Goal: Task Accomplishment & Management: Manage account settings

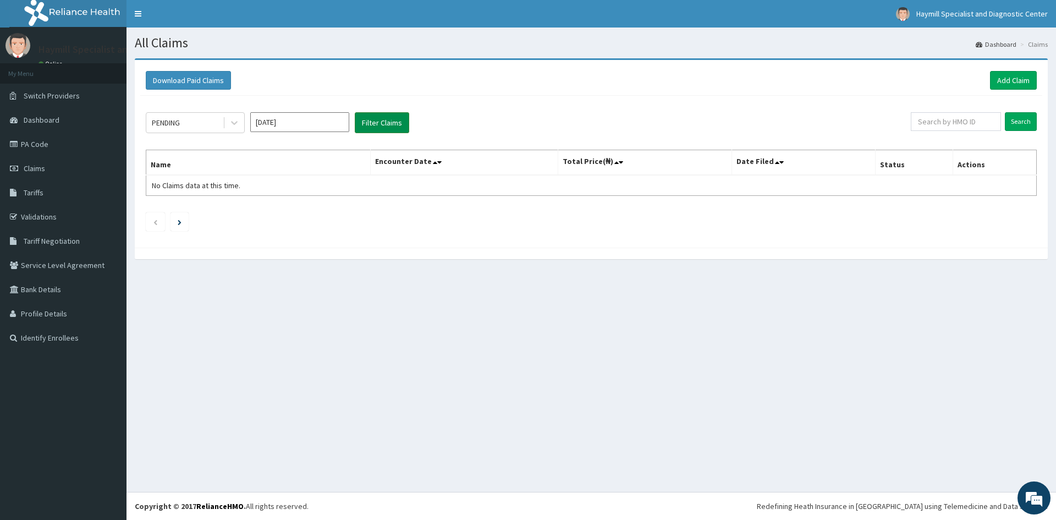
click at [375, 122] on button "Filter Claims" at bounding box center [382, 122] width 54 height 21
click at [188, 81] on button "Download Paid Claims" at bounding box center [188, 80] width 85 height 19
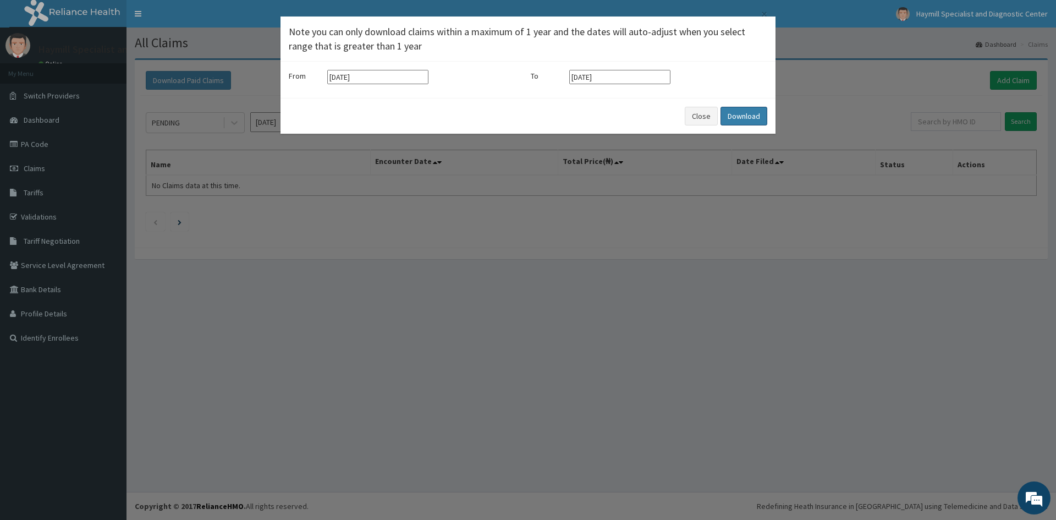
click at [741, 116] on button "Download" at bounding box center [744, 116] width 47 height 19
click at [699, 118] on button "Close" at bounding box center [701, 116] width 33 height 19
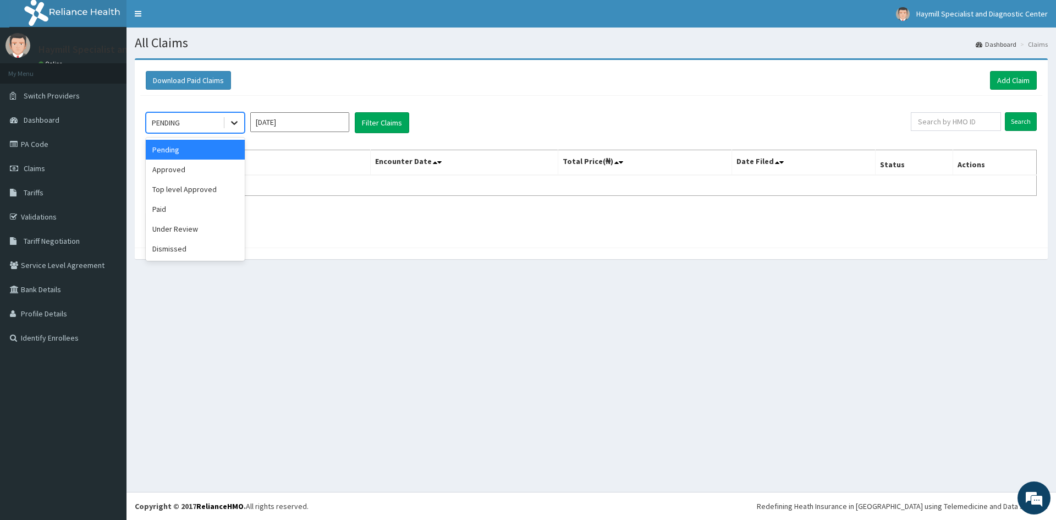
click at [235, 125] on icon at bounding box center [234, 122] width 11 height 11
click at [178, 170] on div "Approved" at bounding box center [195, 170] width 99 height 20
click at [240, 125] on div at bounding box center [234, 123] width 20 height 20
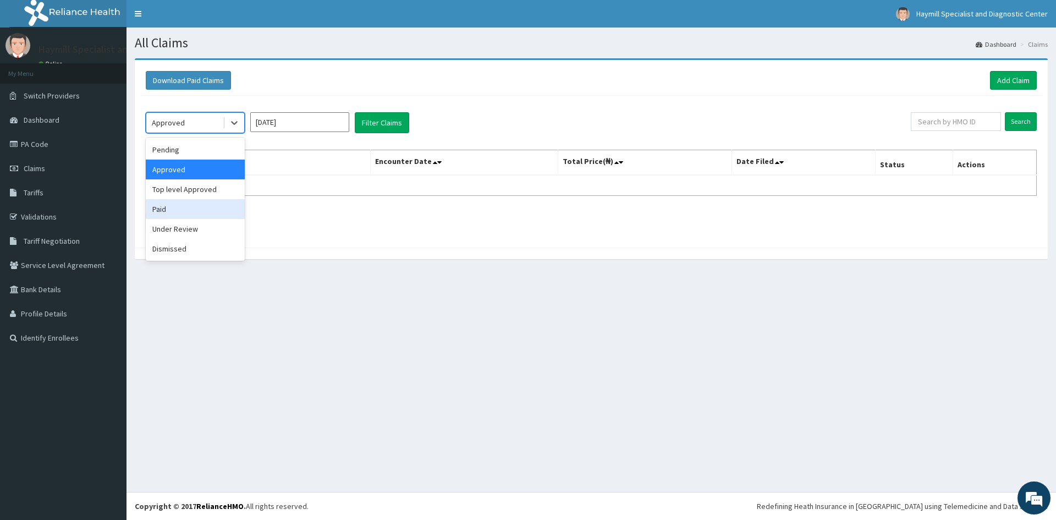
click at [166, 204] on div "Paid" at bounding box center [195, 209] width 99 height 20
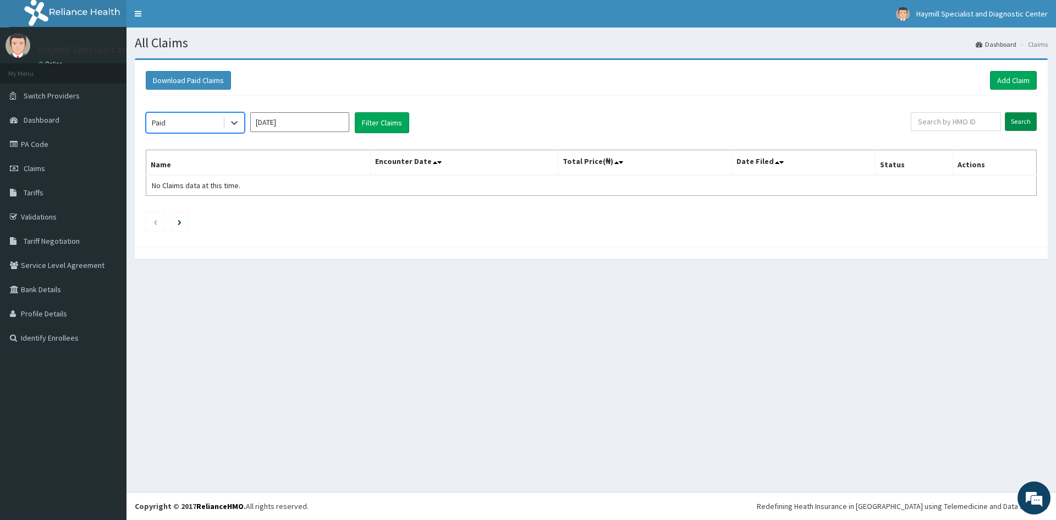
click at [1022, 118] on input "Search" at bounding box center [1021, 121] width 32 height 19
click at [782, 163] on icon at bounding box center [782, 162] width 4 height 8
click at [782, 165] on icon at bounding box center [782, 162] width 4 height 8
click at [47, 194] on link "Tariffs" at bounding box center [63, 192] width 127 height 24
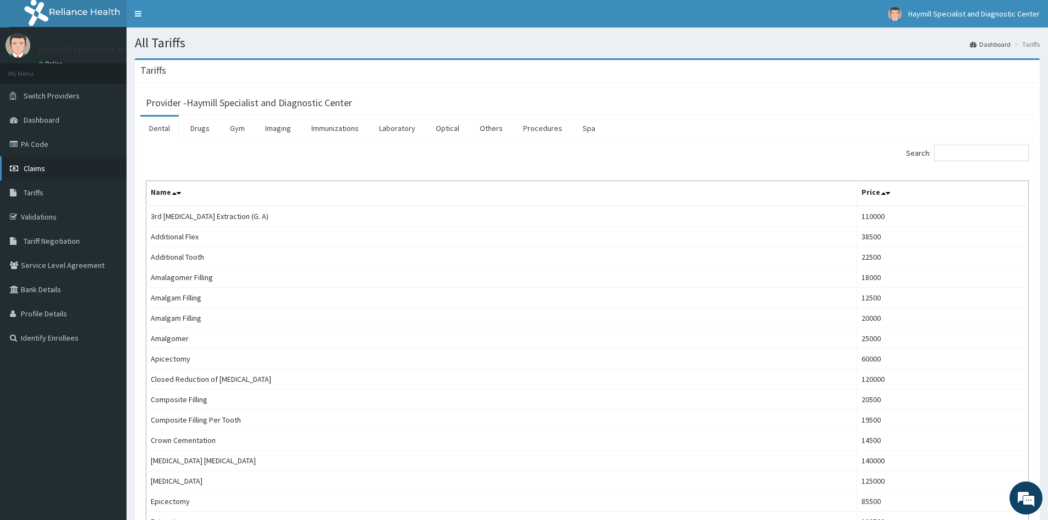
click at [51, 168] on link "Claims" at bounding box center [63, 168] width 127 height 24
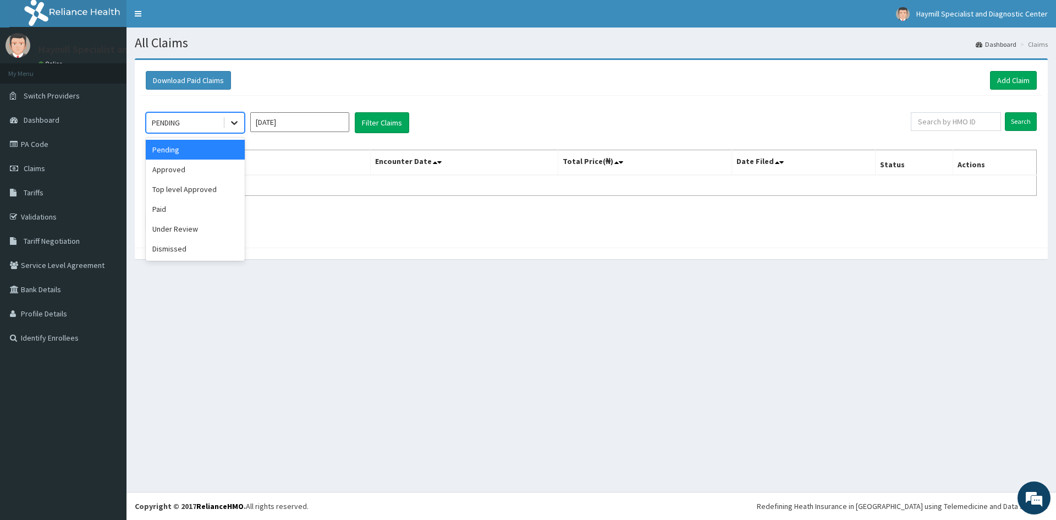
click at [238, 124] on icon at bounding box center [234, 122] width 11 height 11
click at [197, 173] on div "Approved" at bounding box center [195, 170] width 99 height 20
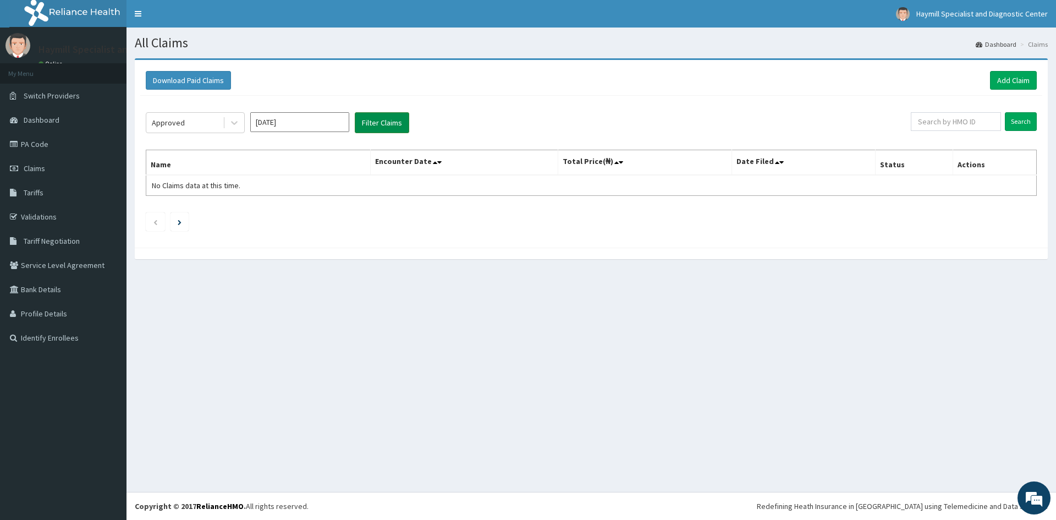
click at [385, 126] on button "Filter Claims" at bounding box center [382, 122] width 54 height 21
click at [385, 123] on button "Filter Claims" at bounding box center [382, 122] width 54 height 21
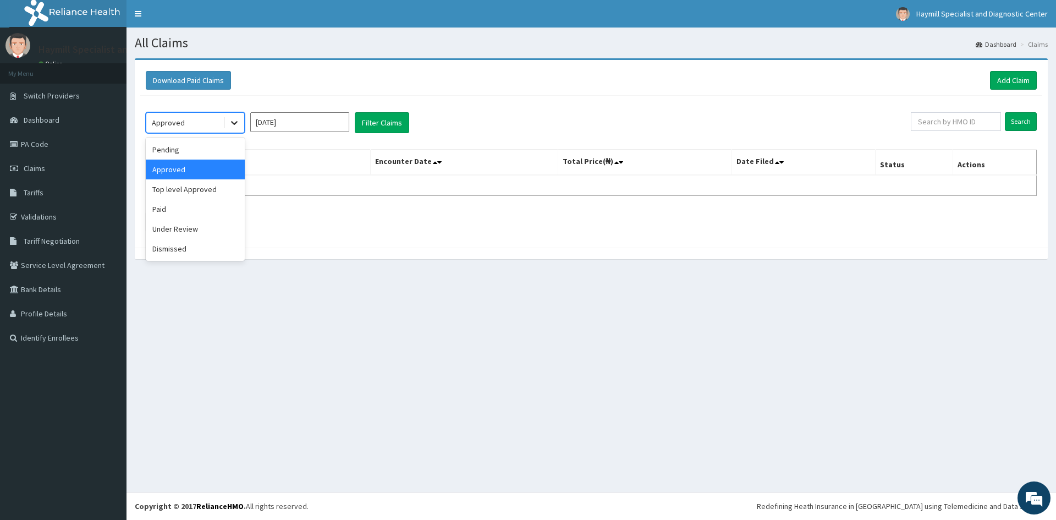
click at [238, 122] on icon at bounding box center [234, 122] width 11 height 11
click at [186, 225] on div "Under Review" at bounding box center [195, 229] width 99 height 20
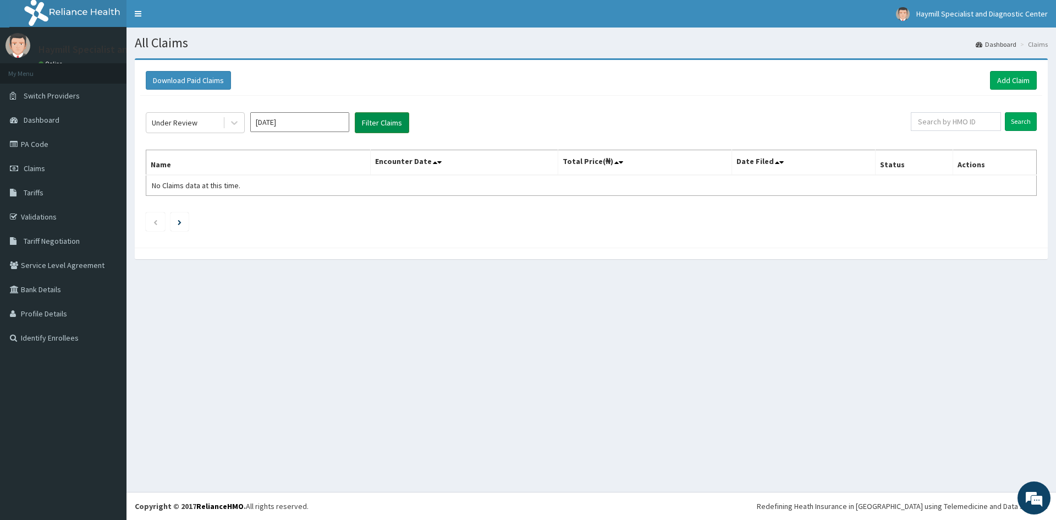
click at [392, 123] on button "Filter Claims" at bounding box center [382, 122] width 54 height 21
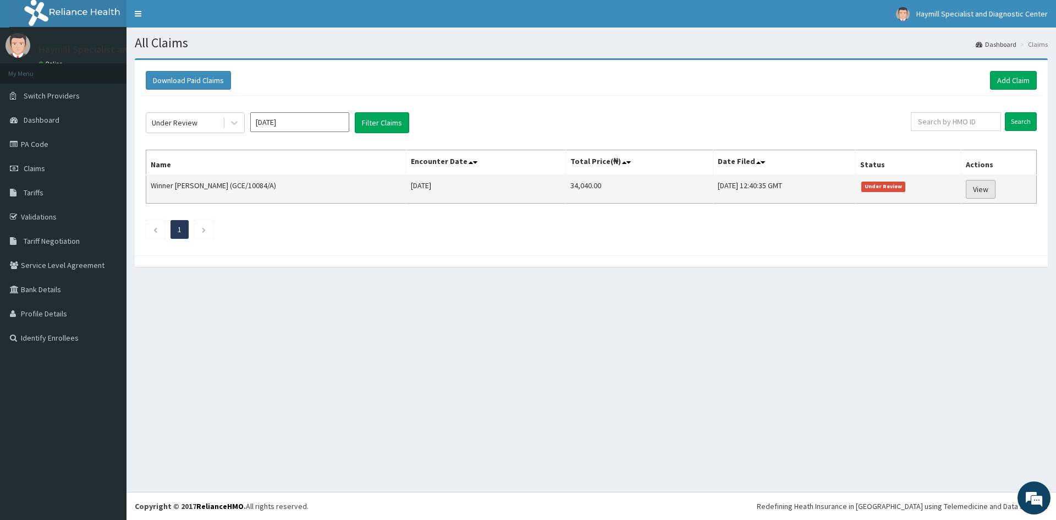
click at [973, 188] on link "View" at bounding box center [981, 189] width 30 height 19
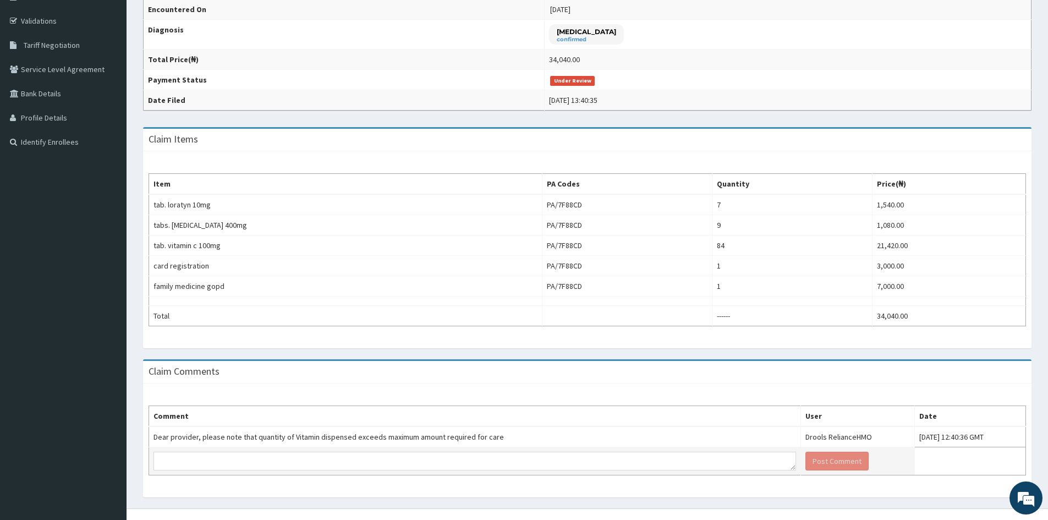
scroll to position [212, 0]
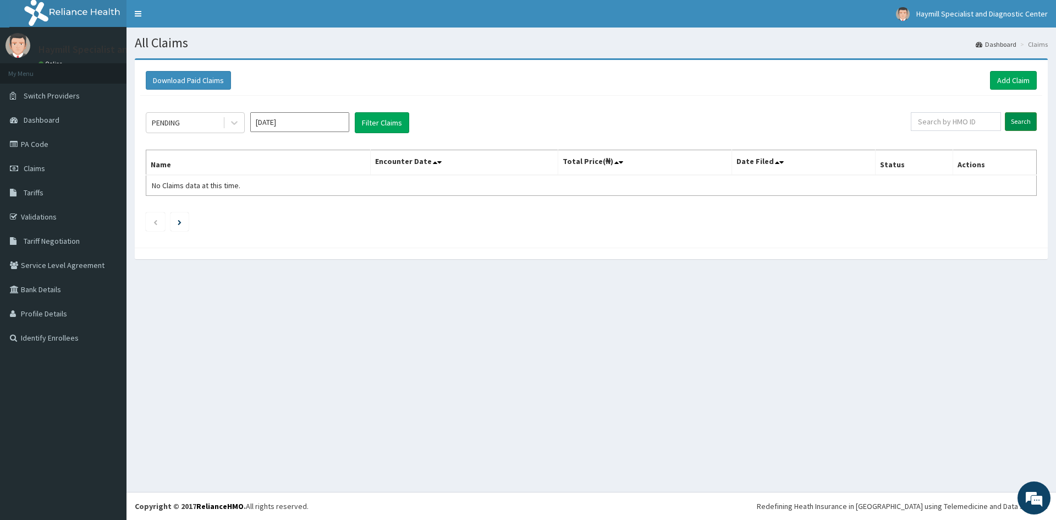
click at [1023, 123] on input "Search" at bounding box center [1021, 121] width 32 height 19
click at [383, 124] on button "Filter Claims" at bounding box center [382, 122] width 54 height 21
click at [387, 123] on button "Filter Claims" at bounding box center [382, 122] width 54 height 21
click at [235, 122] on icon at bounding box center [234, 122] width 11 height 11
click at [236, 123] on icon at bounding box center [234, 122] width 11 height 11
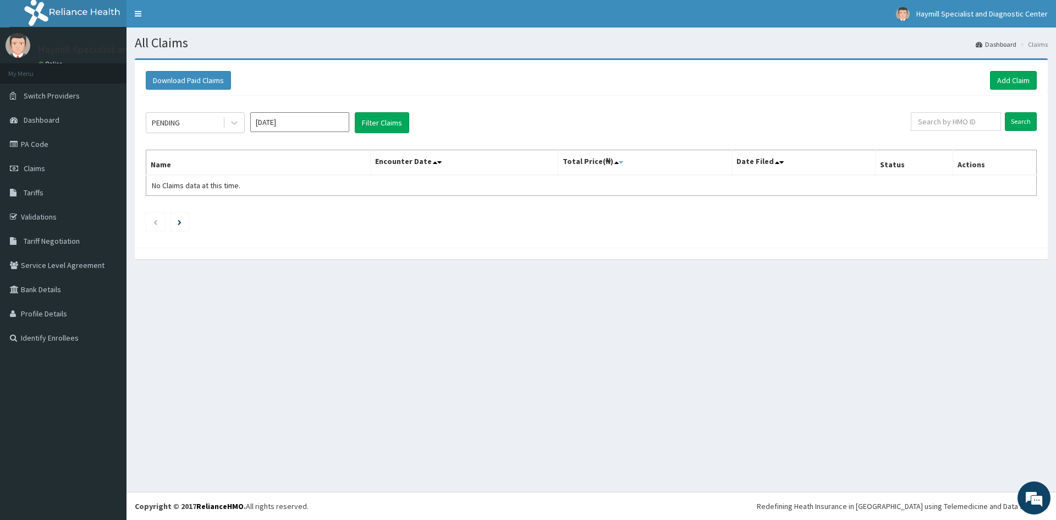
click at [623, 162] on icon at bounding box center [621, 162] width 4 height 8
click at [619, 162] on icon at bounding box center [617, 162] width 4 height 8
click at [236, 120] on icon at bounding box center [234, 122] width 11 height 11
click at [227, 150] on div "Pending" at bounding box center [195, 150] width 99 height 20
click at [375, 128] on button "Filter Claims" at bounding box center [382, 122] width 54 height 21
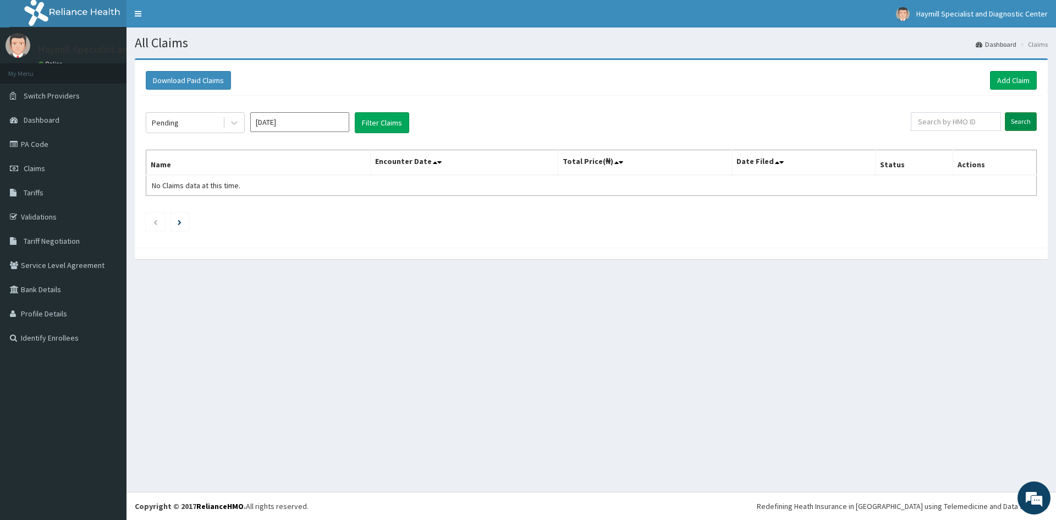
click at [1030, 120] on input "Search" at bounding box center [1021, 121] width 32 height 19
click at [232, 125] on icon at bounding box center [234, 122] width 11 height 11
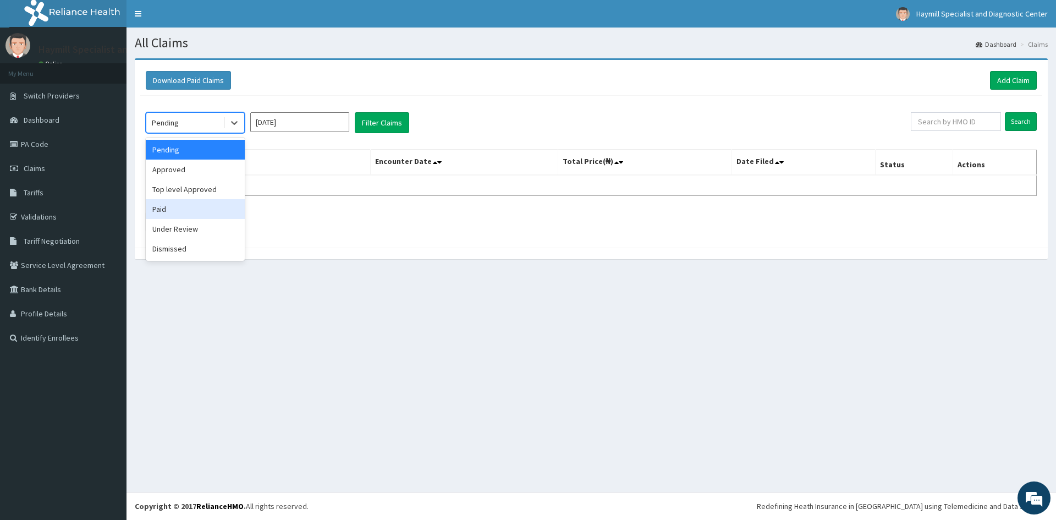
click at [168, 211] on div "Paid" at bounding box center [195, 209] width 99 height 20
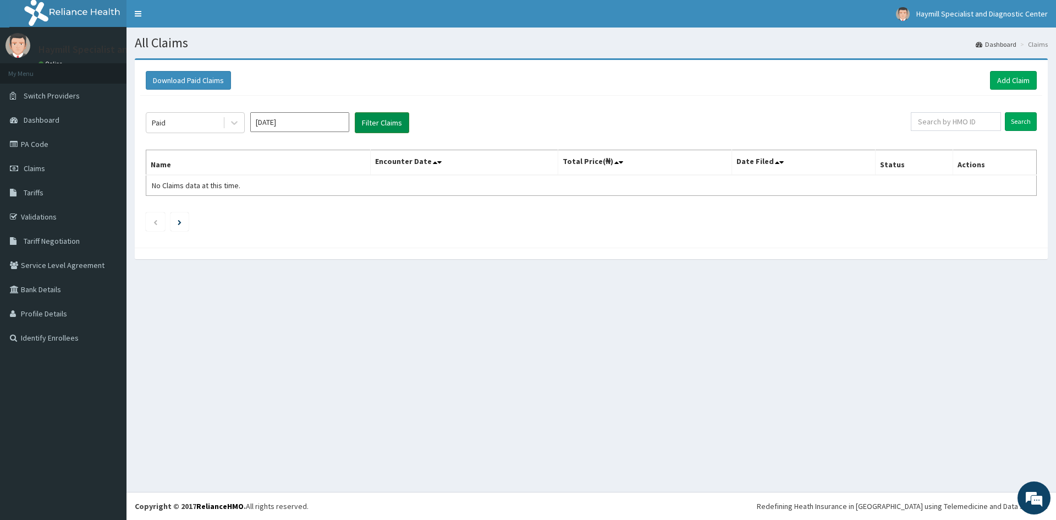
click at [387, 128] on button "Filter Claims" at bounding box center [382, 122] width 54 height 21
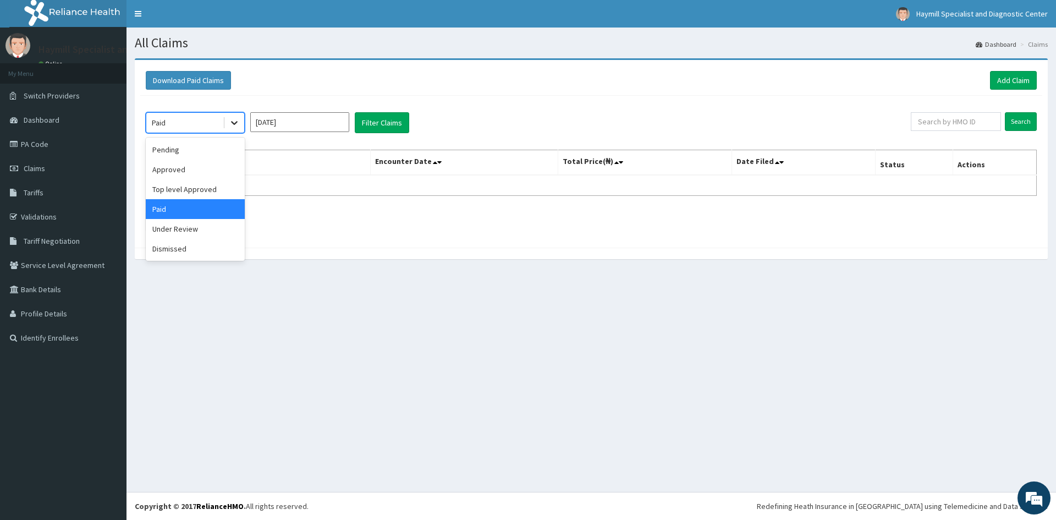
click at [237, 121] on icon at bounding box center [234, 122] width 11 height 11
click at [186, 227] on div "Under Review" at bounding box center [195, 229] width 99 height 20
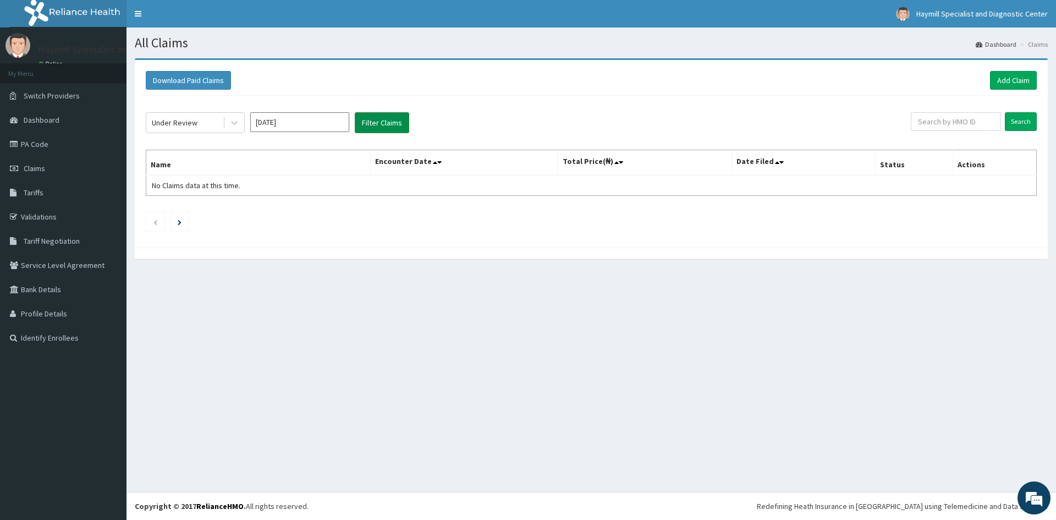
click at [378, 120] on button "Filter Claims" at bounding box center [382, 122] width 54 height 21
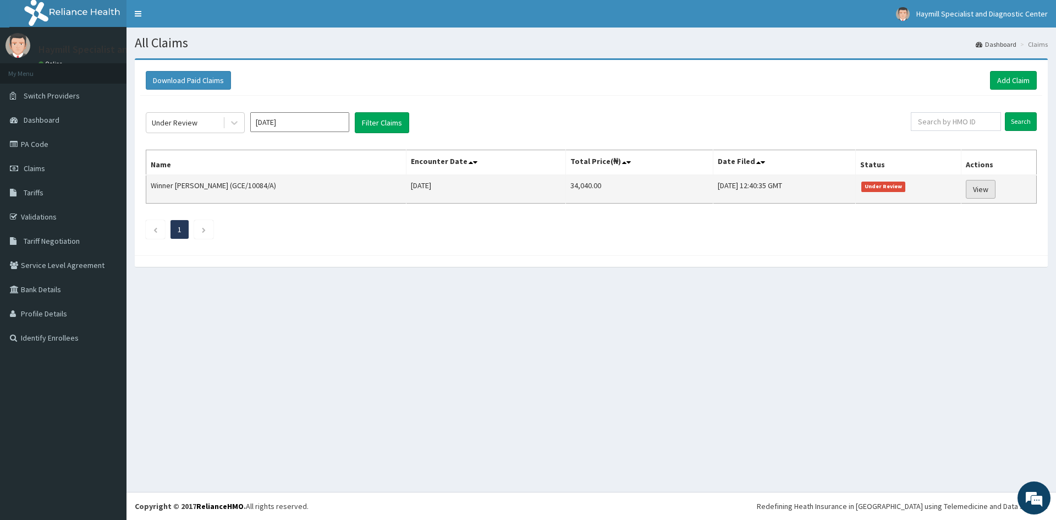
click at [978, 192] on link "View" at bounding box center [981, 189] width 30 height 19
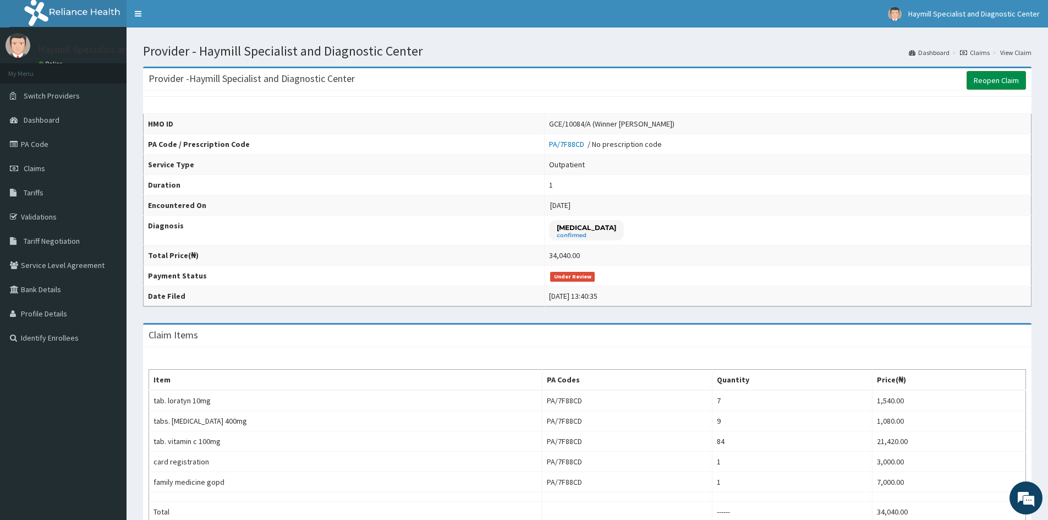
click at [1005, 76] on link "Reopen Claim" at bounding box center [996, 80] width 59 height 19
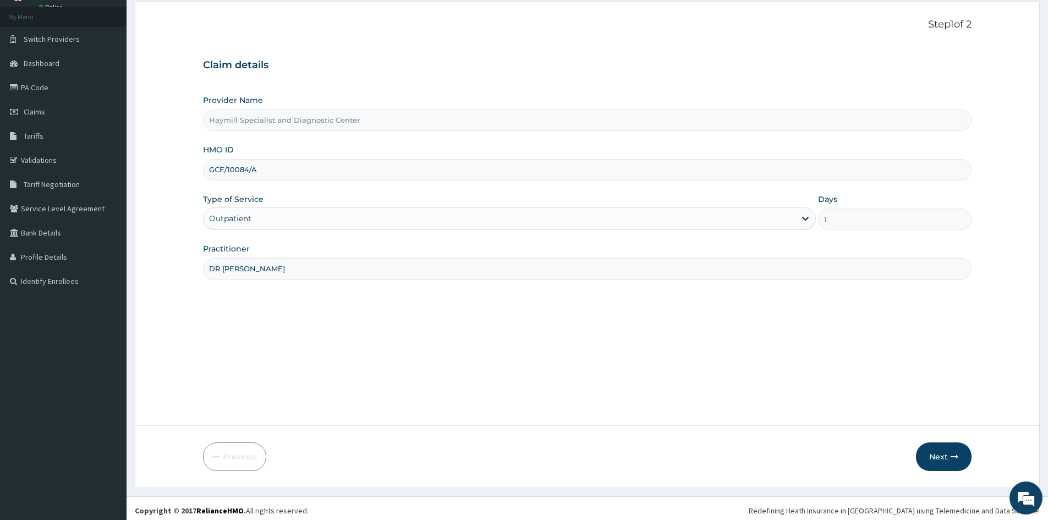
scroll to position [61, 0]
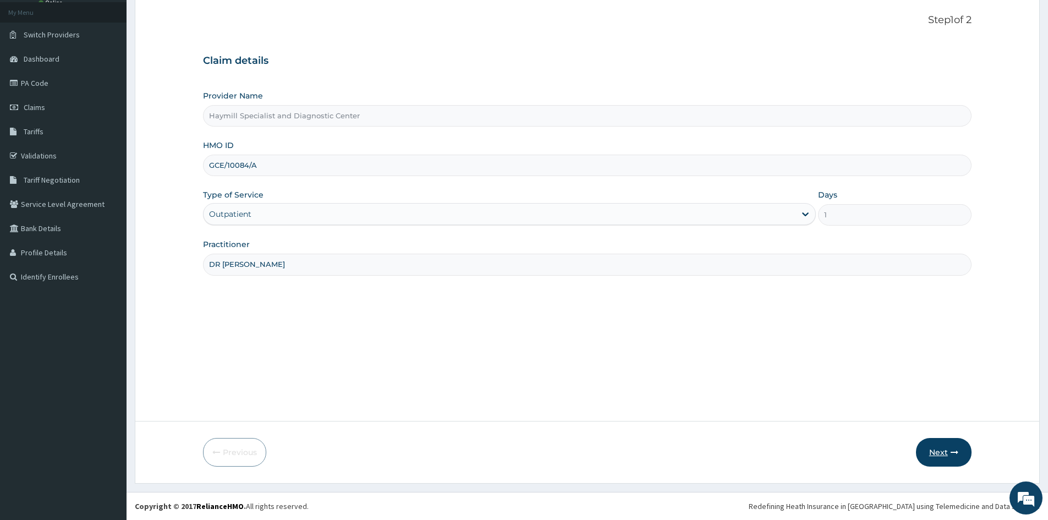
click at [947, 451] on button "Next" at bounding box center [944, 452] width 56 height 29
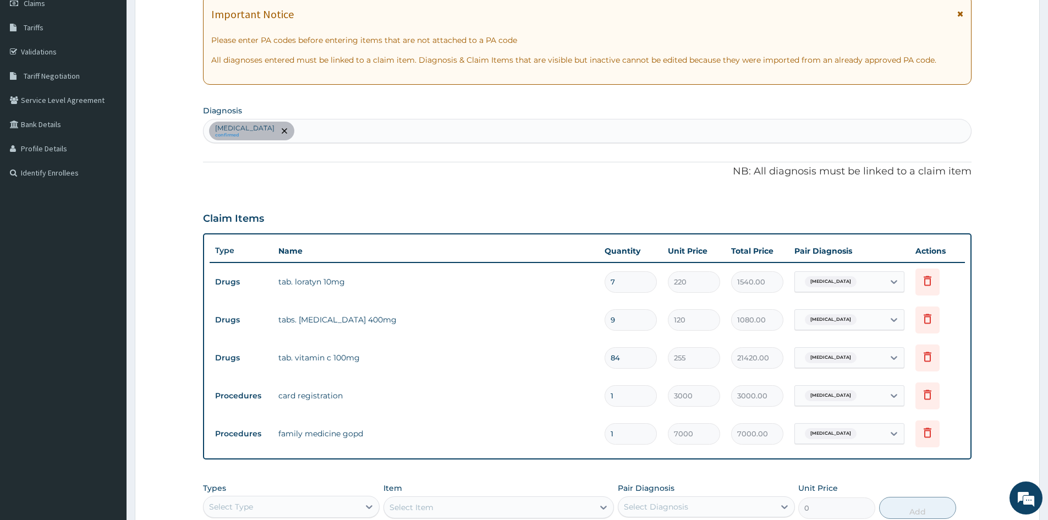
scroll to position [301, 0]
